Goal: Obtain resource: Obtain resource

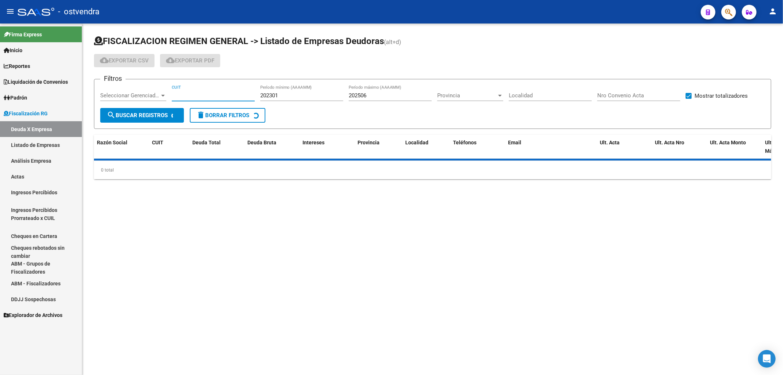
drag, startPoint x: 186, startPoint y: 95, endPoint x: 206, endPoint y: 93, distance: 20.3
click at [186, 95] on input "CUIT" at bounding box center [213, 95] width 83 height 7
paste input "30-57043940-1"
type input "30-57043940-1"
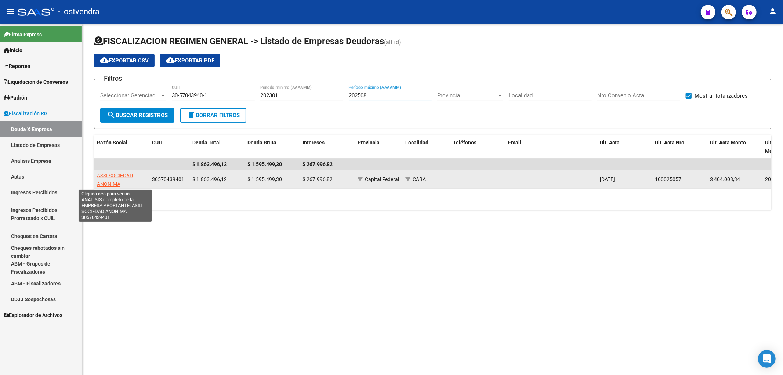
type input "202508"
click at [114, 180] on span "ASSI SOCIEDAD ANONIMA" at bounding box center [115, 179] width 36 height 14
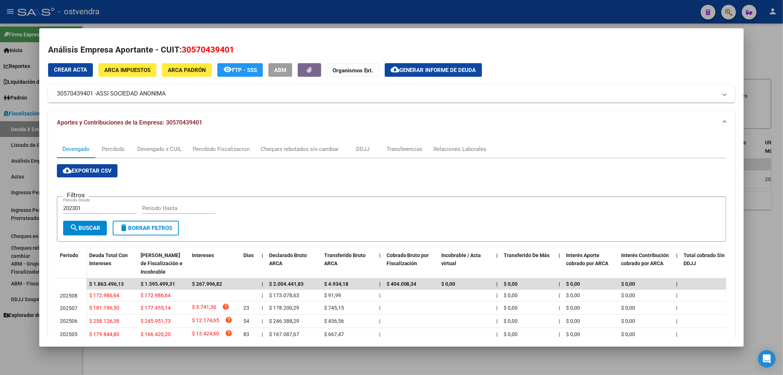
click at [419, 69] on span "Generar informe de deuda" at bounding box center [437, 70] width 77 height 7
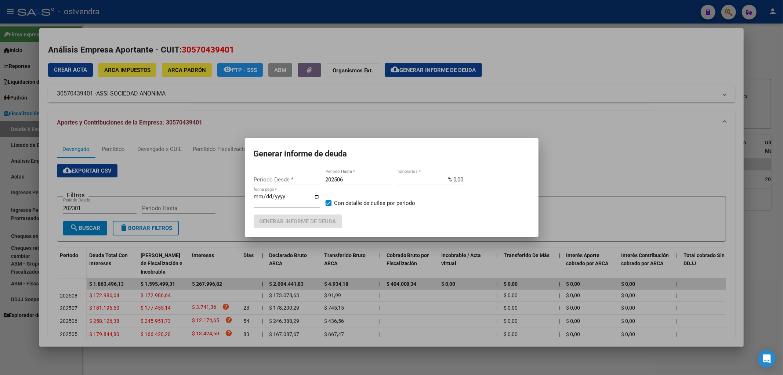
type input "202409"
click at [376, 181] on input "202506" at bounding box center [358, 179] width 66 height 7
type input "202508"
type input "[DATE]"
click at [321, 220] on span "Generar informe de deuda" at bounding box center [297, 221] width 77 height 7
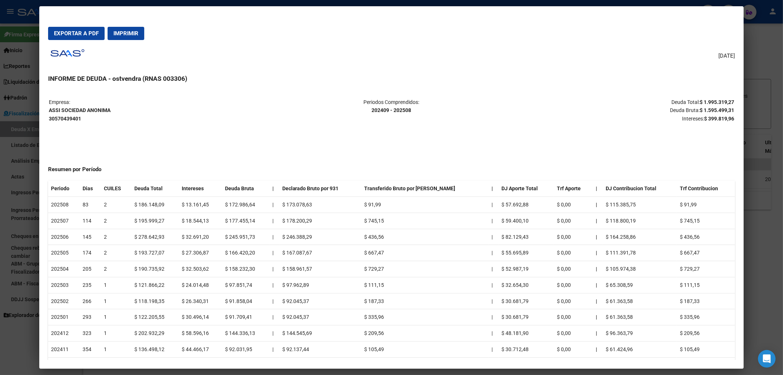
click at [76, 34] on span "Exportar a PDF" at bounding box center [76, 33] width 45 height 7
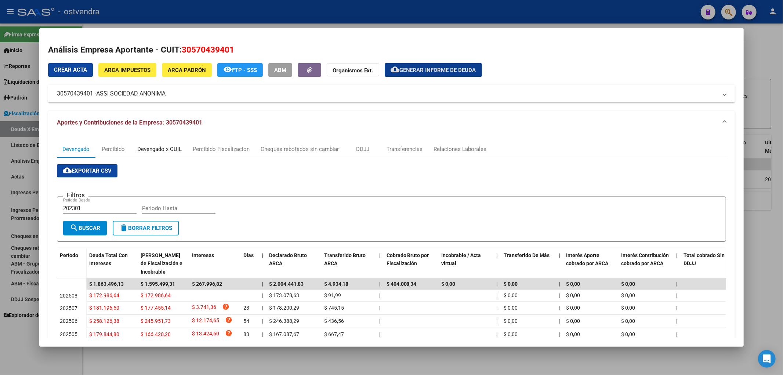
click at [156, 147] on div "Devengado x CUIL" at bounding box center [159, 149] width 44 height 8
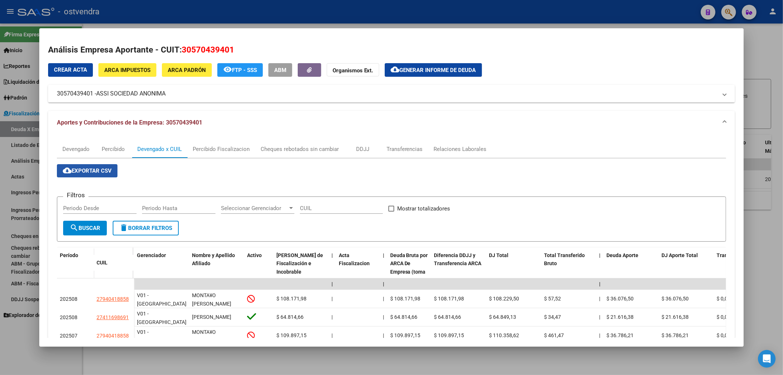
click at [107, 172] on span "cloud_download Exportar CSV" at bounding box center [87, 170] width 49 height 7
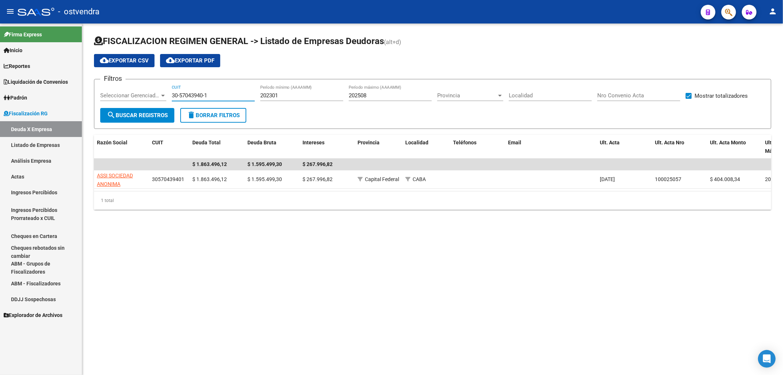
click at [222, 96] on input "30-57043940-1" at bounding box center [213, 95] width 83 height 7
paste input "27-13899037-6"
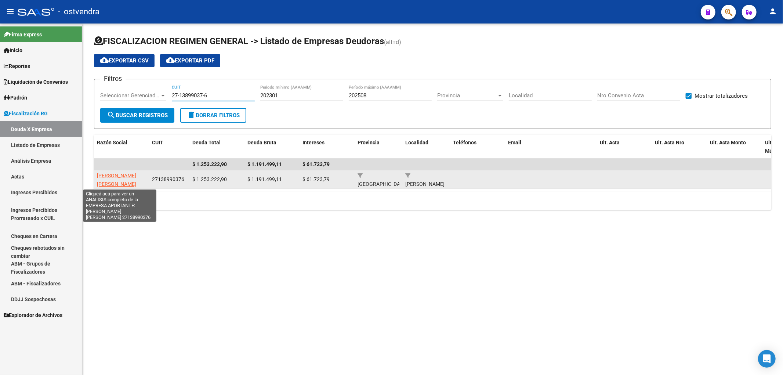
type input "27-13899037-6"
click at [117, 181] on span "[PERSON_NAME] [PERSON_NAME]" at bounding box center [116, 179] width 39 height 14
type textarea "27138990376"
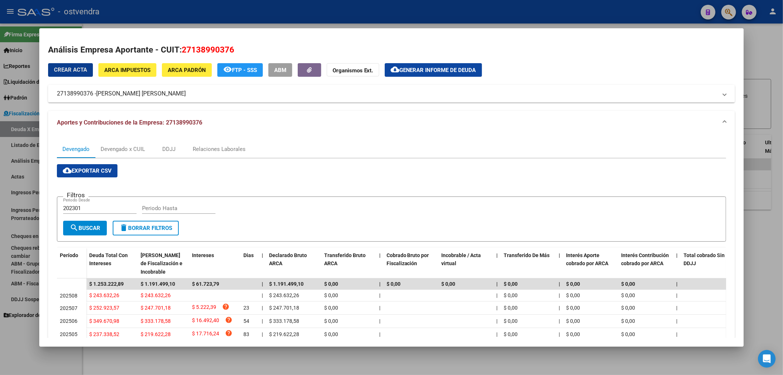
click at [423, 72] on span "Generar informe de deuda" at bounding box center [437, 70] width 77 height 7
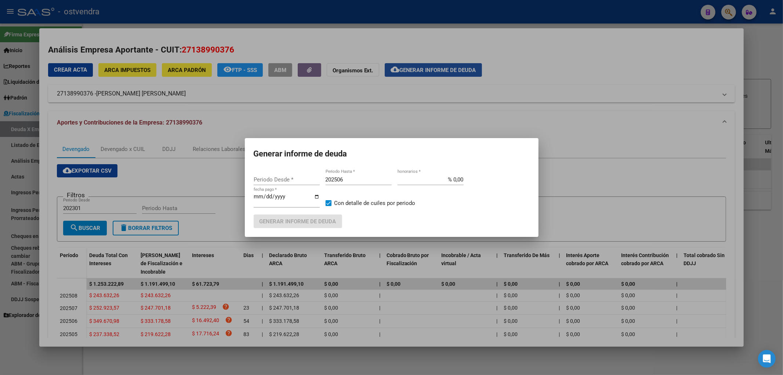
type input "202301"
type input "202508"
type input "[DATE]"
click at [310, 219] on span "Generar informe de deuda" at bounding box center [297, 221] width 77 height 7
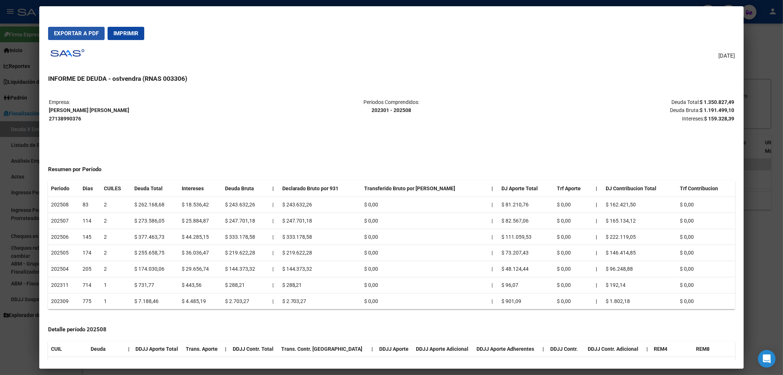
click at [94, 35] on span "Exportar a PDF" at bounding box center [76, 33] width 45 height 7
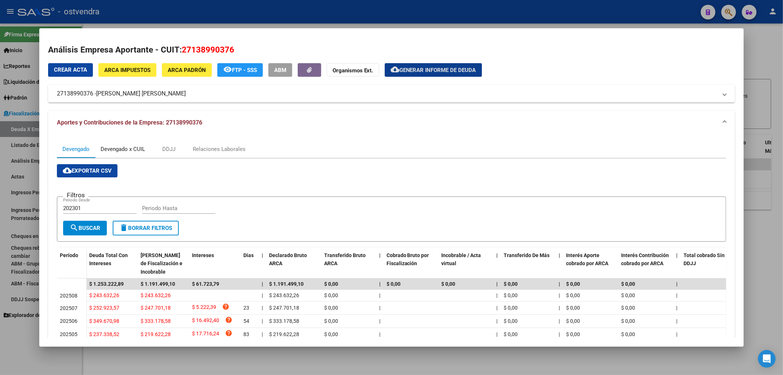
click at [130, 149] on div "Devengado x CUIL" at bounding box center [123, 149] width 44 height 8
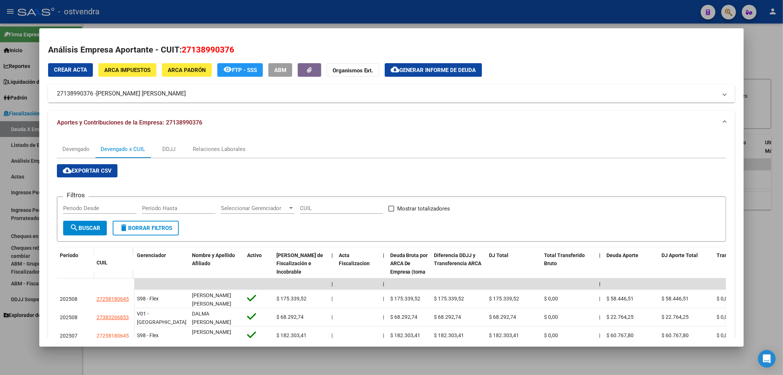
click at [107, 171] on span "cloud_download Exportar CSV" at bounding box center [87, 170] width 49 height 7
